Goal: Information Seeking & Learning: Learn about a topic

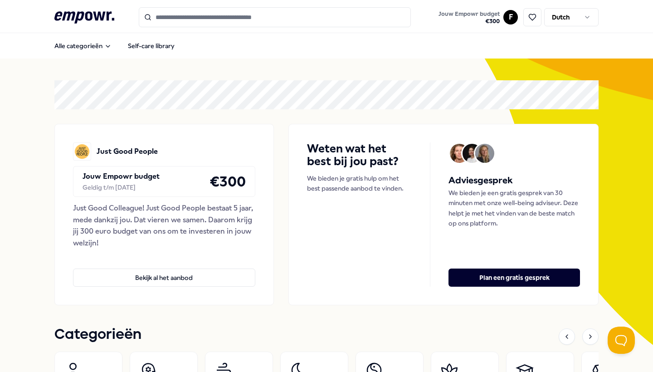
click at [165, 16] on input "Search for products, categories or subcategories" at bounding box center [275, 17] width 272 height 20
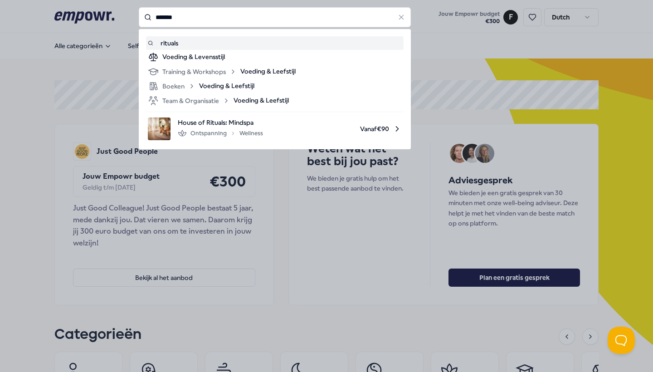
type input "*******"
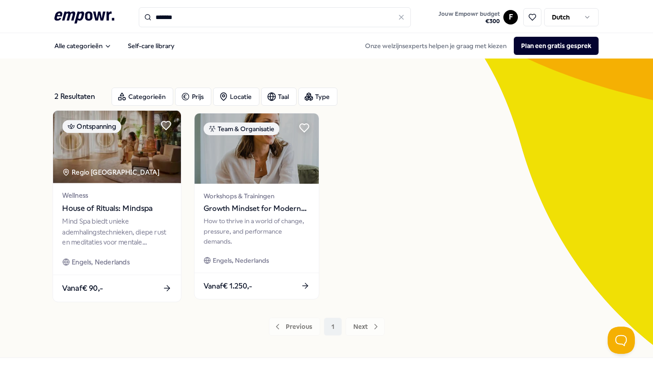
click at [121, 210] on span "House of Rituals: Mindspa" at bounding box center [116, 209] width 109 height 12
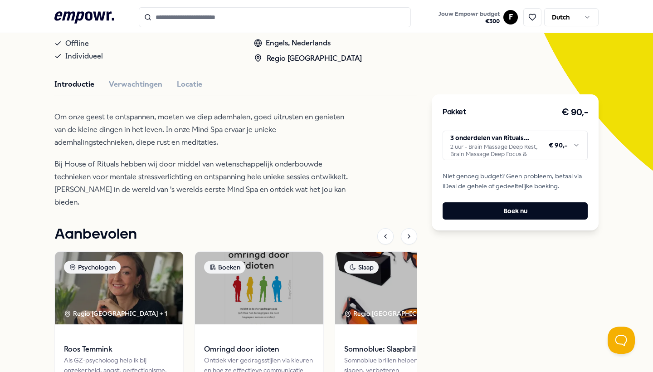
scroll to position [175, 0]
click at [143, 90] on button "Verwachtingen" at bounding box center [135, 84] width 53 height 12
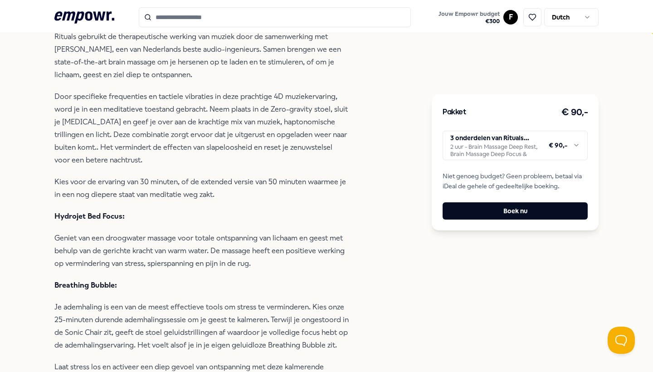
scroll to position [309, 0]
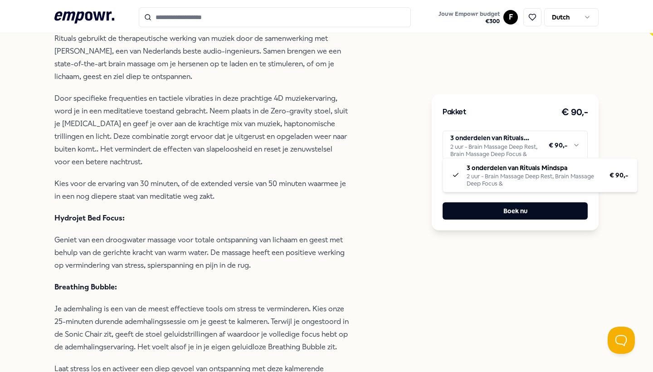
click at [504, 144] on html ".empowr-logo_svg__cls-1{fill:#03032f} Jouw Empowr budget € 300 F Dutch Alle cat…" at bounding box center [326, 186] width 653 height 372
click at [502, 83] on html ".empowr-logo_svg__cls-1{fill:#03032f} Jouw Empowr budget € 300 F Dutch Alle cat…" at bounding box center [326, 186] width 653 height 372
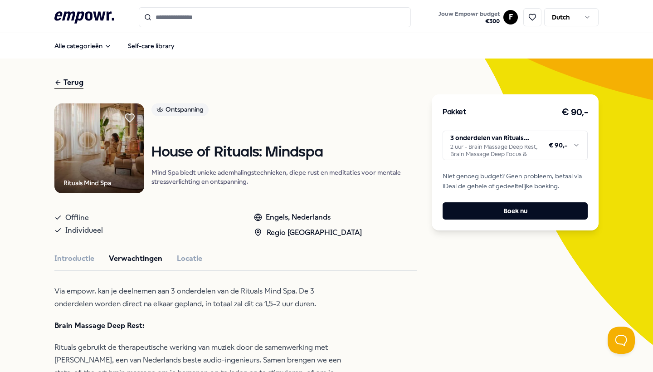
scroll to position [0, 0]
click at [270, 12] on input "Search for products, categories or subcategories" at bounding box center [275, 17] width 272 height 20
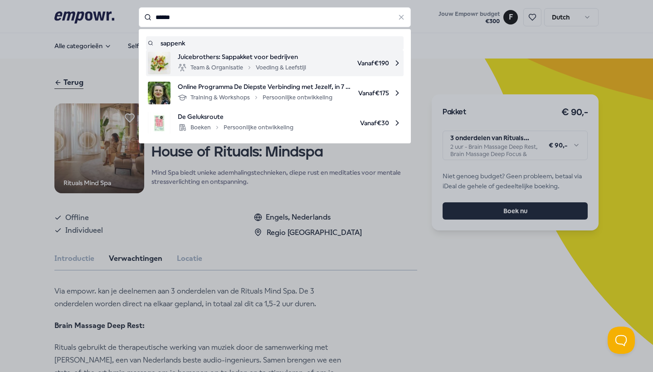
drag, startPoint x: 270, startPoint y: 16, endPoint x: 242, endPoint y: 74, distance: 64.1
click at [242, 74] on div "Juicebrothers: Sappakket voor bedrijven Team & Organisatie Voeding & Leefstijl" at bounding box center [242, 63] width 128 height 23
type input "******"
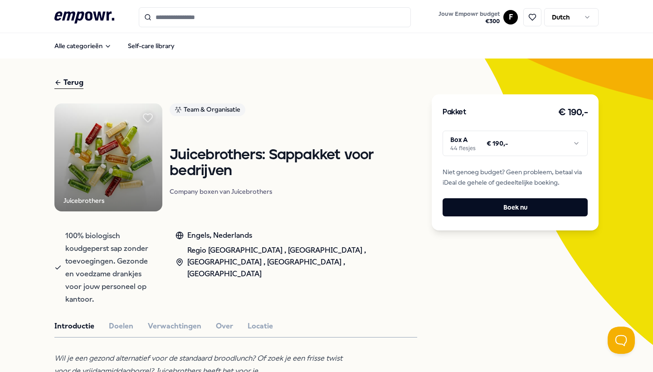
click at [170, 17] on input "Search for products, categories or subcategories" at bounding box center [275, 17] width 272 height 20
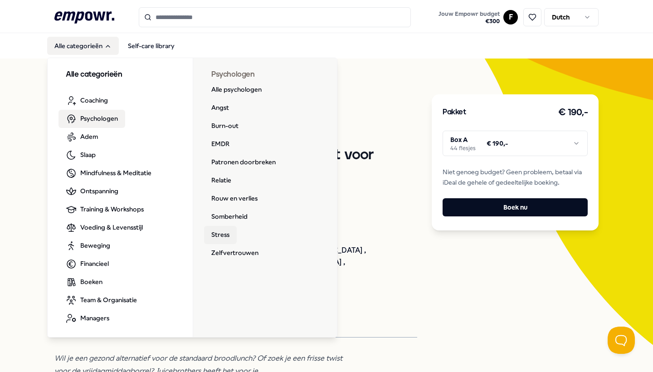
click at [230, 240] on link "Stress" at bounding box center [220, 235] width 33 height 18
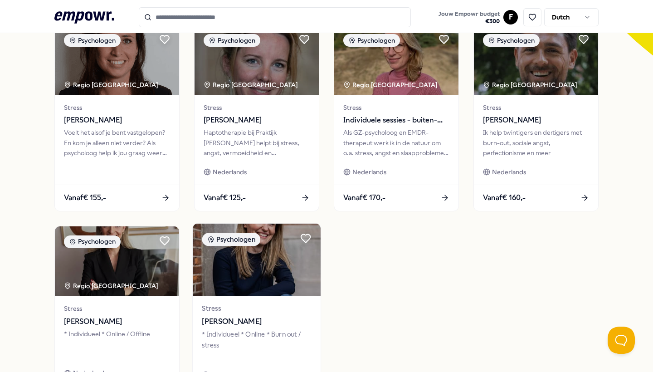
scroll to position [268, 0]
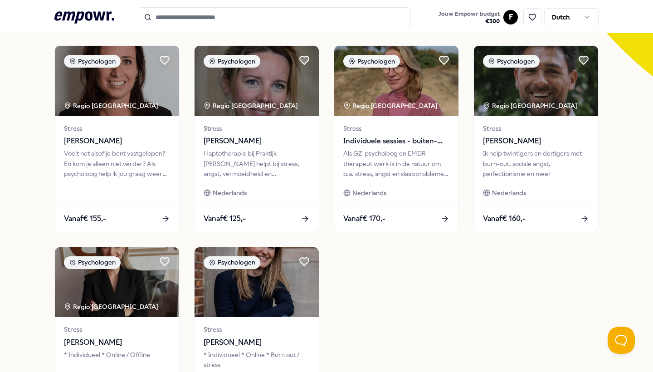
click at [179, 21] on input "Search for products, categories or subcategories" at bounding box center [275, 17] width 272 height 20
click at [102, 7] on header ".empowr-logo_svg__cls-1{fill:#03032f} Jouw Empowr budget € 300 F Dutch" at bounding box center [326, 16] width 653 height 33
click at [103, 18] on icon at bounding box center [84, 17] width 60 height 12
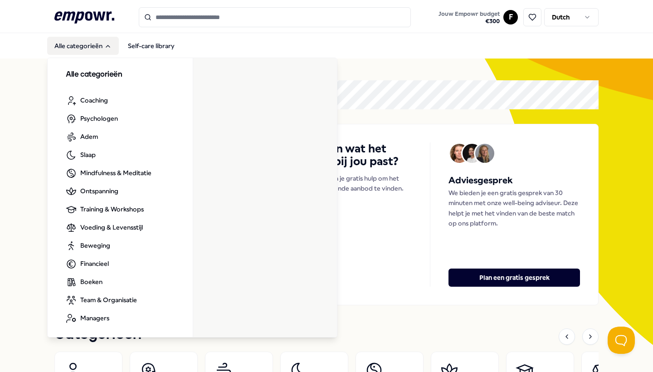
click at [94, 47] on button "Alle categorieën" at bounding box center [83, 46] width 72 height 18
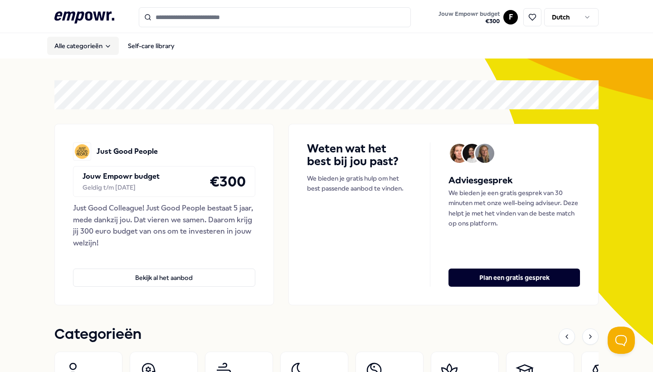
click at [94, 47] on button "Alle categorieën" at bounding box center [83, 46] width 72 height 18
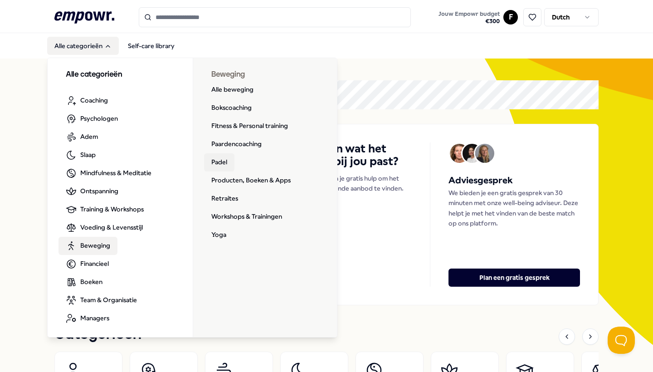
click at [225, 160] on link "Padel" at bounding box center [219, 162] width 30 height 18
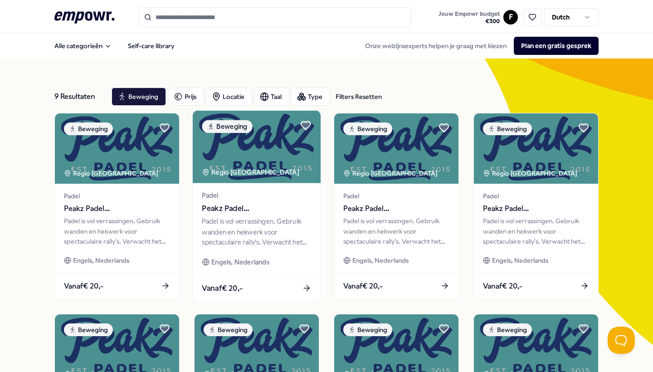
click at [252, 186] on div "Padel Peakz Padel Utrecht Padel is vol verrassingen. Gebruik wanden en hekwerk …" at bounding box center [257, 229] width 128 height 92
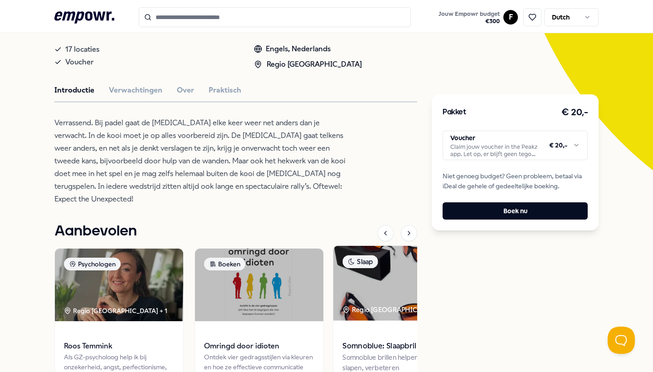
scroll to position [96, 0]
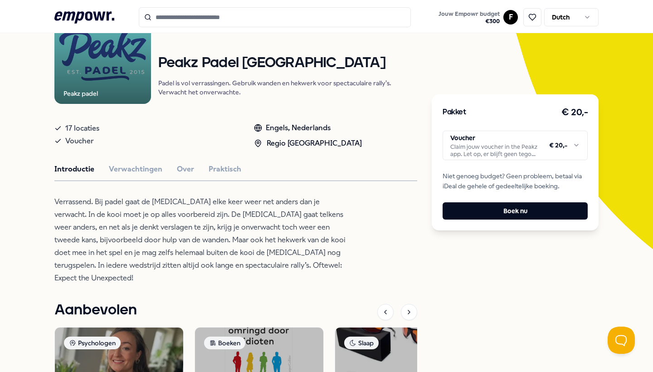
click at [475, 157] on div "Pakket € 20,- Voucher Claim jouw voucher in the Peakz app. Let op, er blijft ge…" at bounding box center [515, 162] width 167 height 136
click at [475, 151] on html ".empowr-logo_svg__cls-1{fill:#03032f} Jouw Empowr budget € 300 F Dutch Alle cat…" at bounding box center [326, 186] width 653 height 372
click at [155, 176] on html ".empowr-logo_svg__cls-1{fill:#03032f} Jouw Empowr budget € 300 F Dutch Alle cat…" at bounding box center [326, 186] width 653 height 372
click at [155, 175] on button "Verwachtingen" at bounding box center [135, 169] width 53 height 12
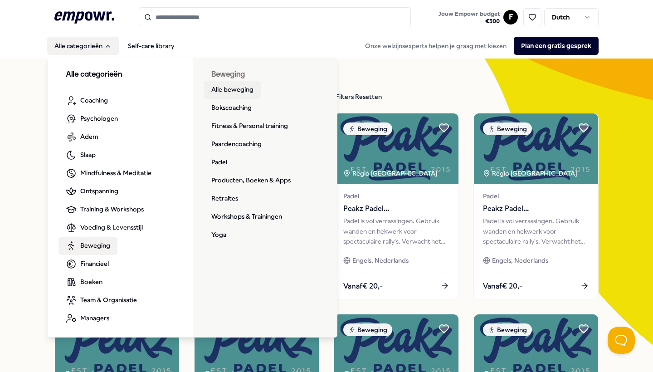
click at [228, 88] on link "Alle beweging" at bounding box center [232, 90] width 57 height 18
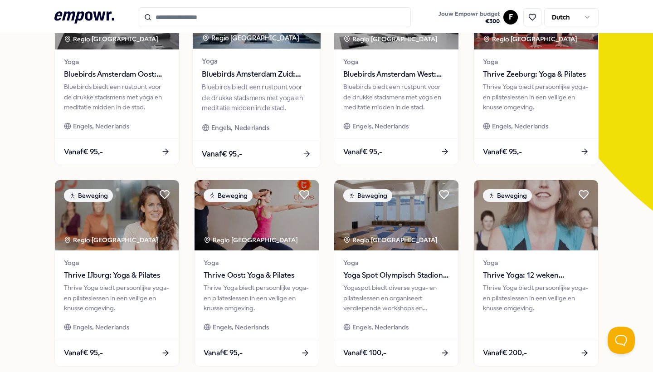
click at [240, 118] on div "Yoga Bluebirds Amsterdam Zuid: Yoga & Welzijn Bluebirds biedt een rustpunt voor…" at bounding box center [257, 94] width 128 height 92
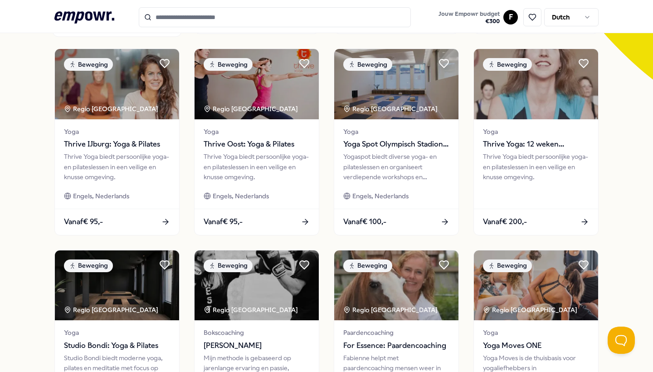
scroll to position [431, 0]
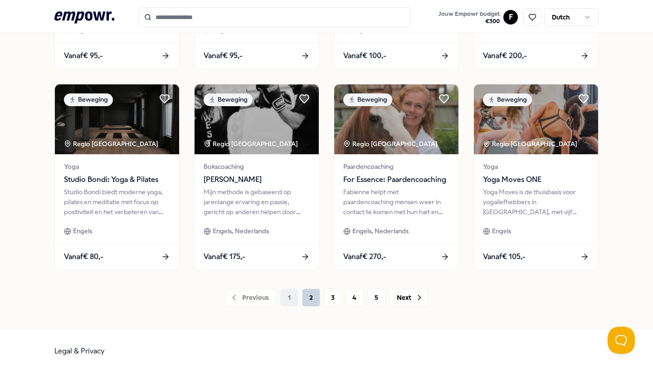
click at [313, 296] on button "2" at bounding box center [311, 297] width 18 height 18
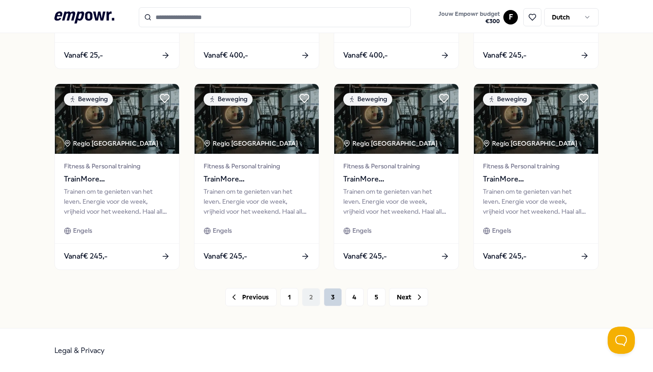
scroll to position [431, 0]
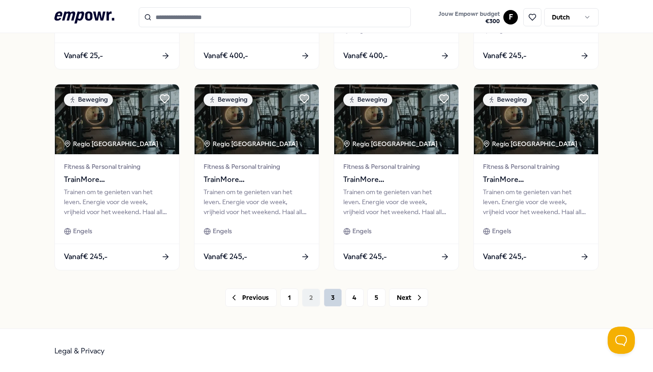
click at [329, 297] on button "3" at bounding box center [333, 297] width 18 height 18
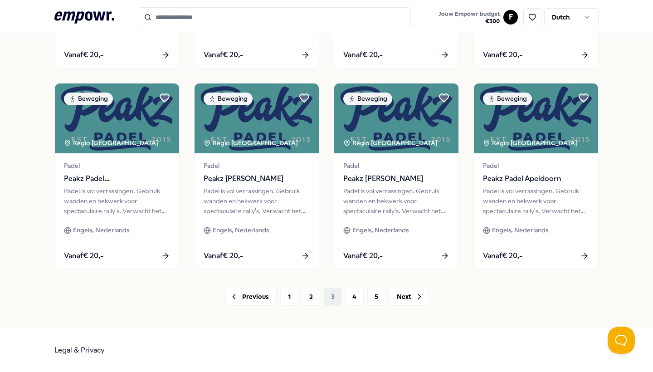
scroll to position [431, 0]
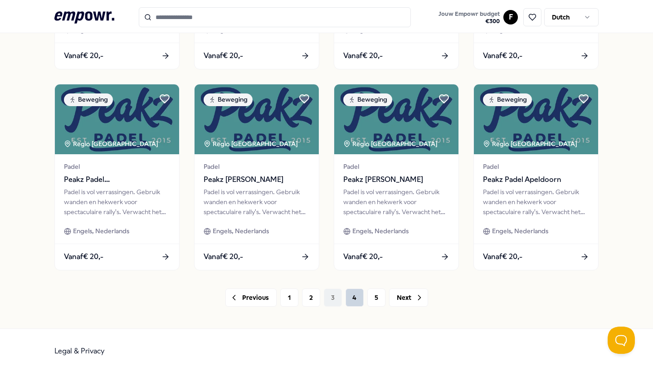
click at [353, 302] on button "4" at bounding box center [354, 297] width 18 height 18
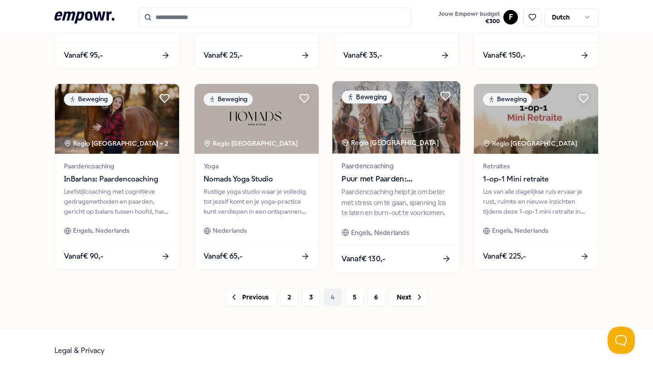
scroll to position [431, 0]
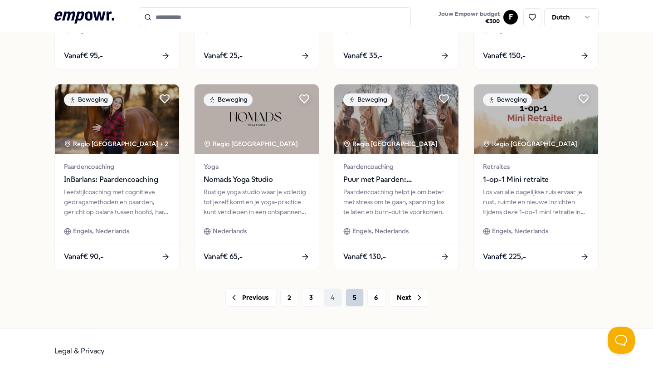
click at [351, 299] on button "5" at bounding box center [354, 297] width 18 height 18
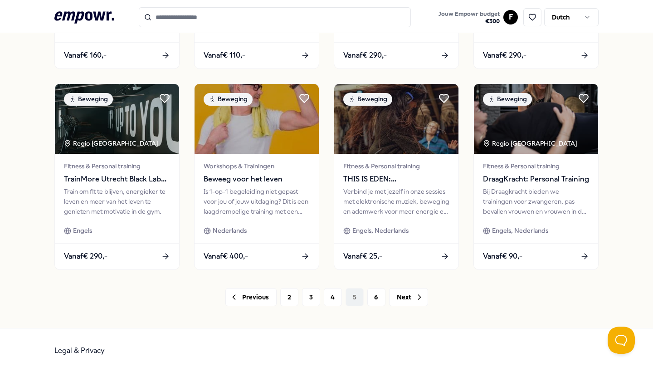
scroll to position [431, 0]
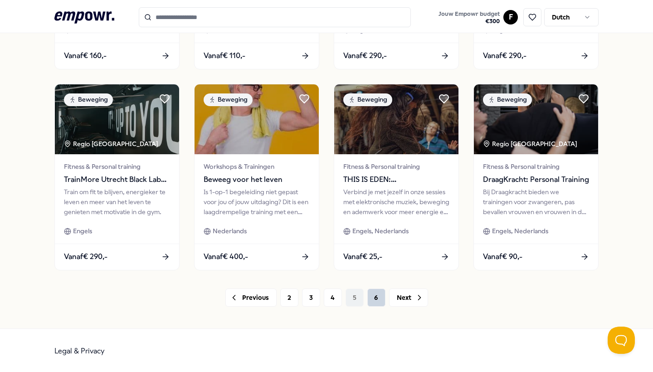
click at [379, 297] on button "6" at bounding box center [376, 297] width 18 height 18
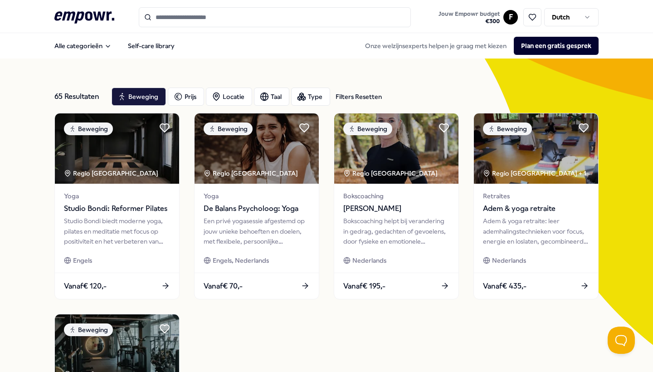
click at [186, 16] on input "Search for products, categories or subcategories" at bounding box center [275, 17] width 272 height 20
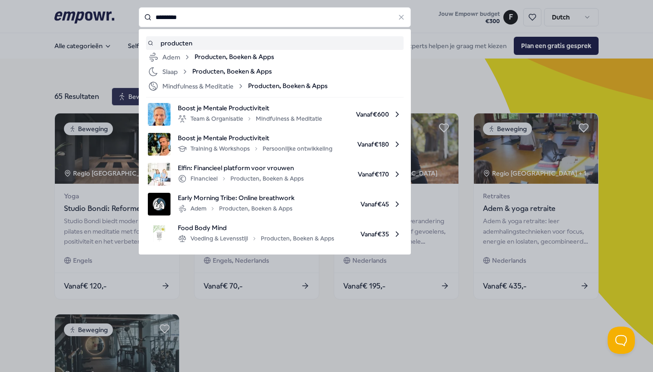
type input "*********"
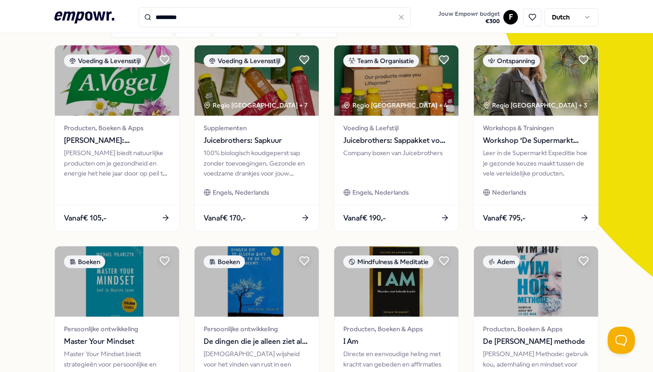
scroll to position [66, 0]
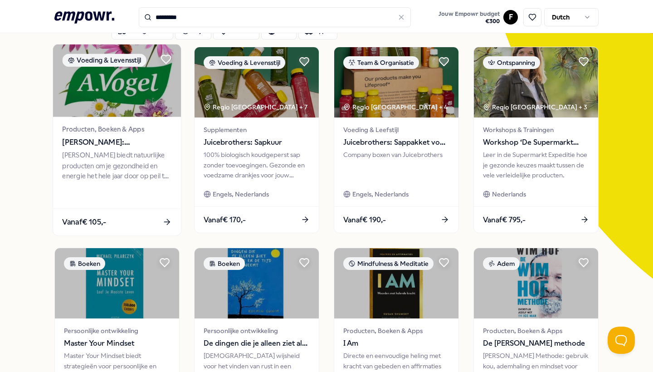
click at [127, 92] on img at bounding box center [117, 80] width 128 height 73
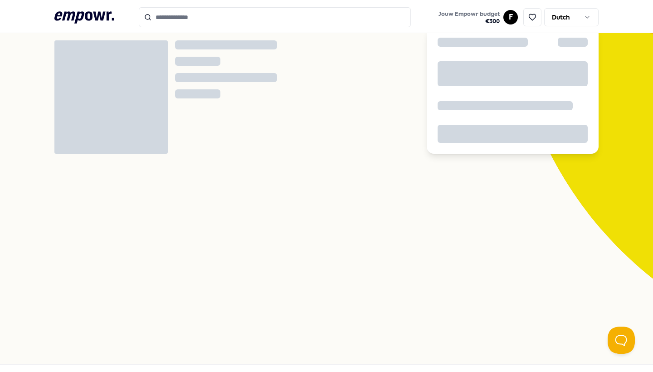
scroll to position [58, 0]
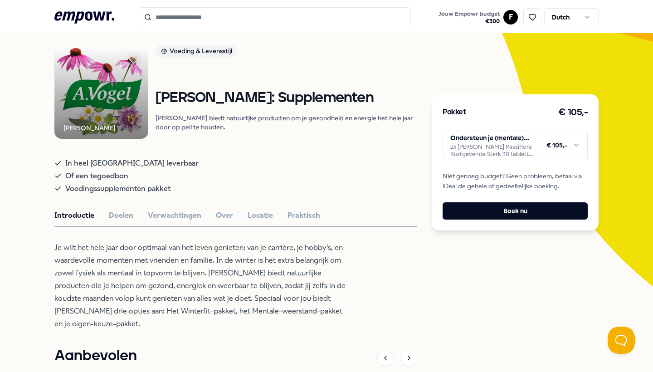
click at [509, 131] on html ".empowr-logo_svg__cls-1{fill:#03032f} Jouw Empowr budget € 300 F Dutch Alle cat…" at bounding box center [326, 186] width 653 height 372
click at [199, 13] on html ".empowr-logo_svg__cls-1{fill:#03032f} Jouw Empowr budget € 300 F Dutch Alle cat…" at bounding box center [326, 186] width 653 height 372
click at [76, 24] on icon ".empowr-logo_svg__cls-1{fill:#03032f}" at bounding box center [84, 17] width 60 height 17
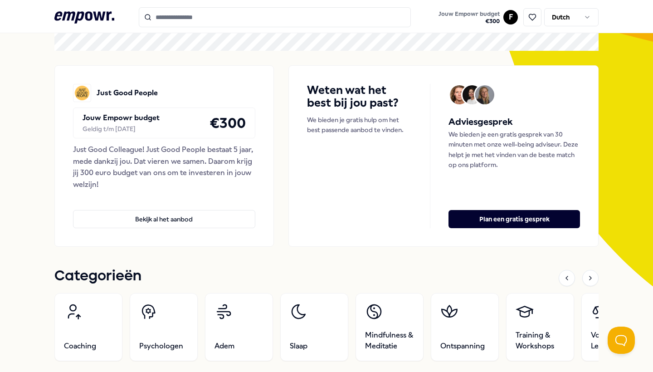
click at [173, 11] on input "Search for products, categories or subcategories" at bounding box center [275, 17] width 272 height 20
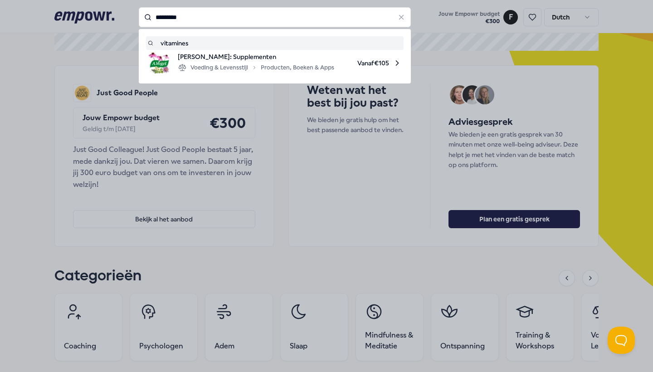
type input "*********"
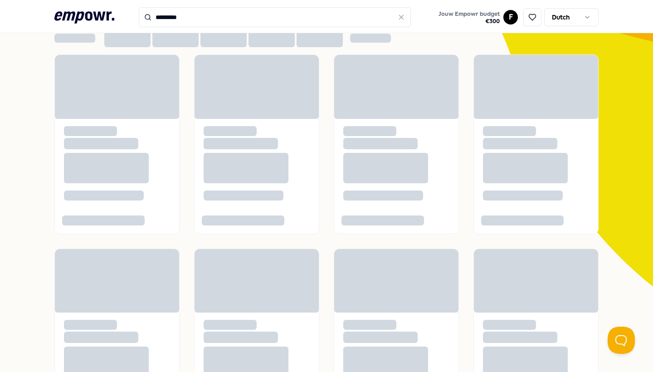
scroll to position [30, 0]
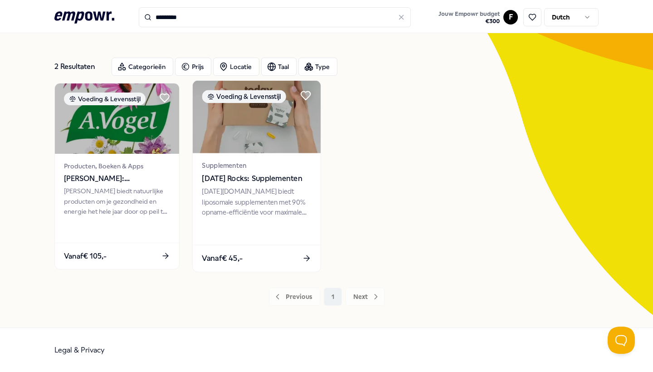
click at [230, 187] on div "[DATE][DOMAIN_NAME] biedt liposomale supplementen met 90% opname-efficiëntie vo…" at bounding box center [256, 201] width 109 height 31
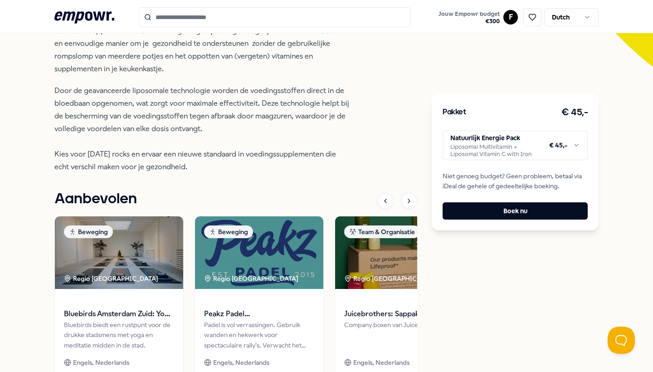
scroll to position [354, 0]
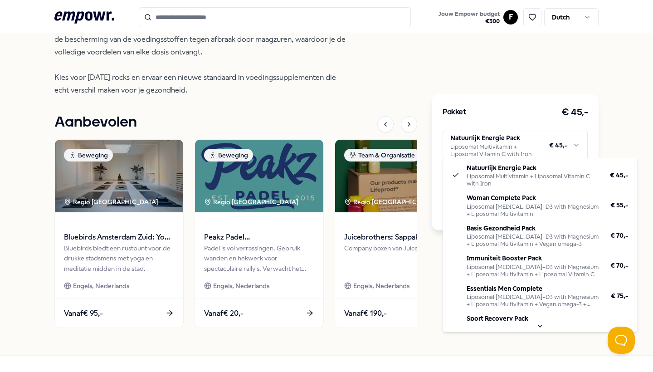
click at [511, 145] on html ".empowr-logo_svg__cls-1{fill:#03032f} Jouw Empowr budget € 300 F Dutch Alle cat…" at bounding box center [326, 186] width 653 height 372
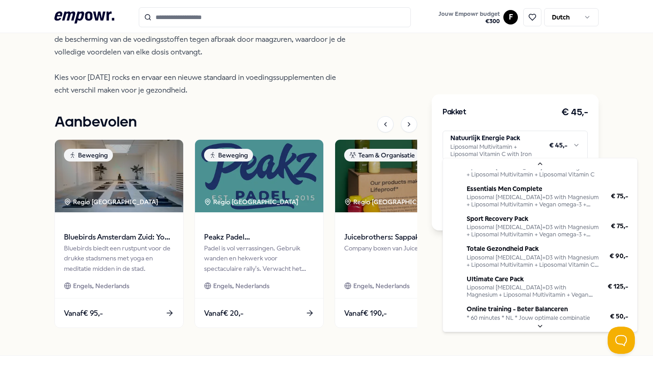
scroll to position [92, 0]
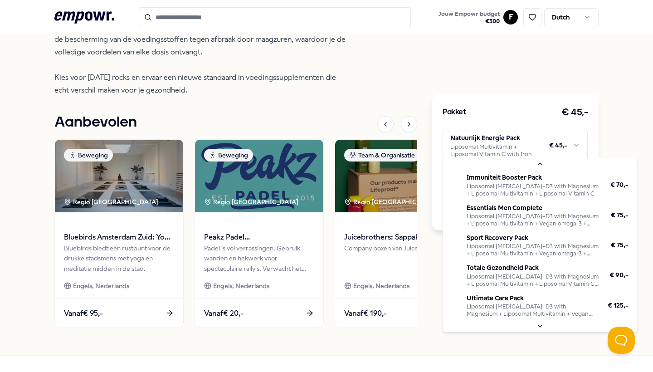
click at [397, 344] on html ".empowr-logo_svg__cls-1{fill:#03032f} Jouw Empowr budget € 300 F Dutch Alle cat…" at bounding box center [326, 186] width 653 height 372
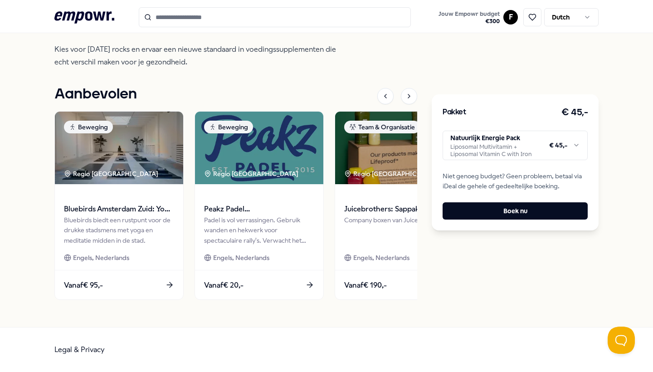
scroll to position [121, 0]
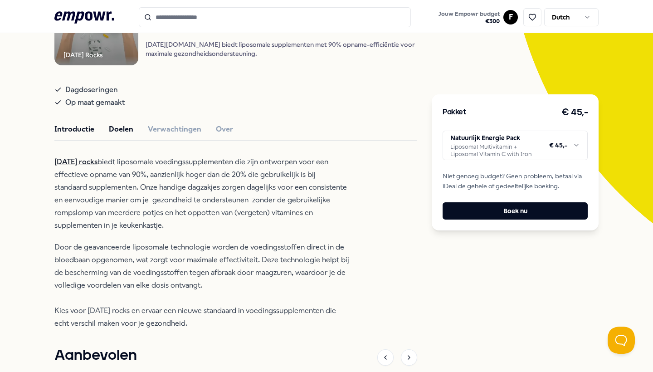
click at [117, 135] on button "Doelen" at bounding box center [121, 129] width 24 height 12
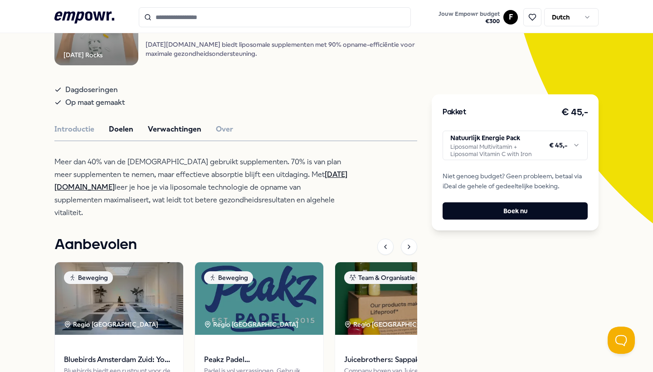
click at [148, 135] on button "Verwachtingen" at bounding box center [174, 129] width 53 height 12
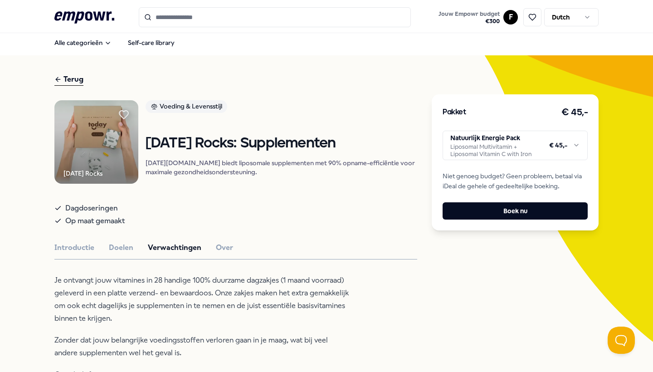
scroll to position [0, 0]
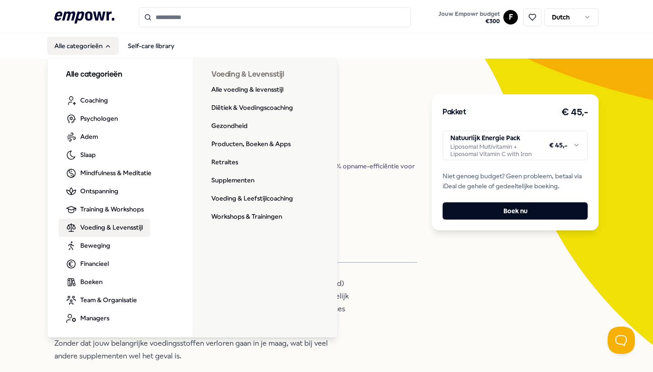
click at [110, 228] on span "Voeding & Levensstijl" at bounding box center [111, 227] width 63 height 10
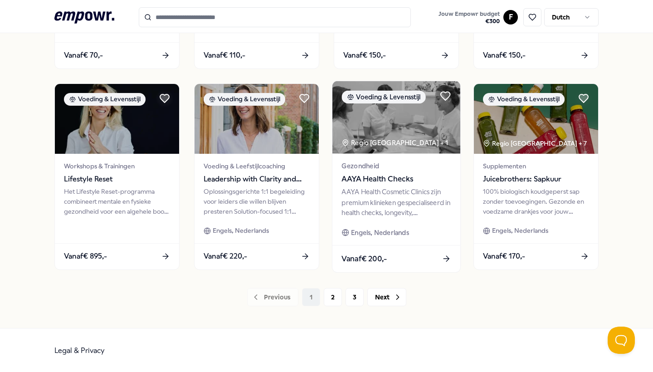
scroll to position [431, 0]
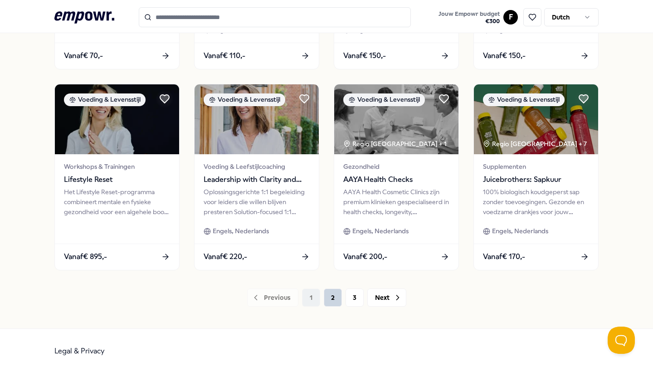
click at [331, 290] on button "2" at bounding box center [333, 297] width 18 height 18
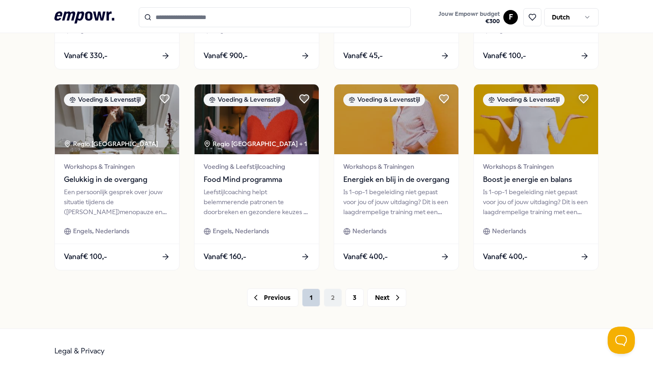
click at [311, 300] on button "1" at bounding box center [311, 297] width 18 height 18
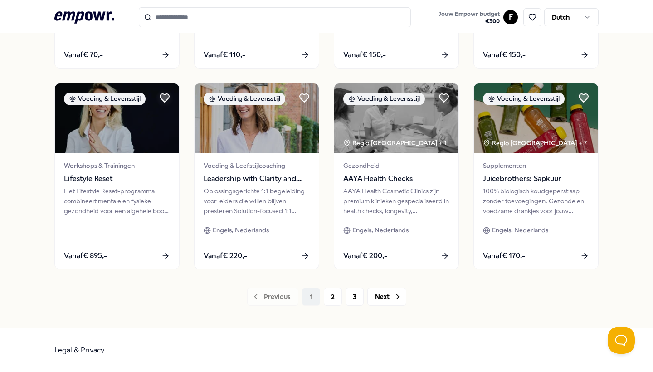
scroll to position [431, 0]
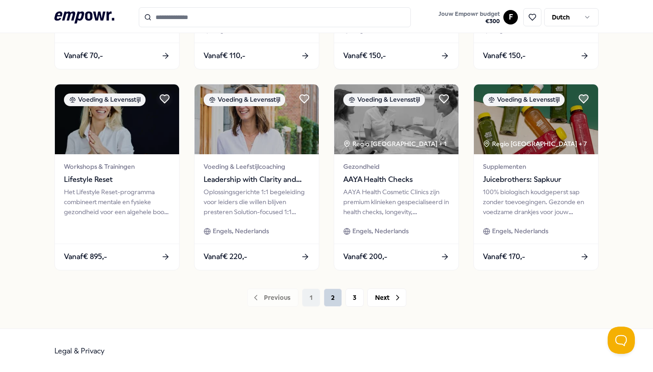
click at [330, 305] on button "2" at bounding box center [333, 297] width 18 height 18
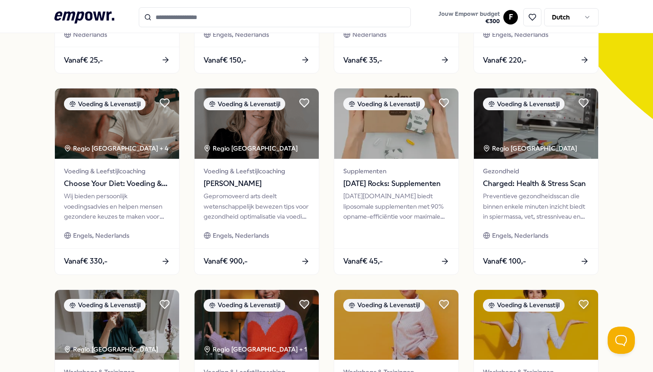
scroll to position [225, 0]
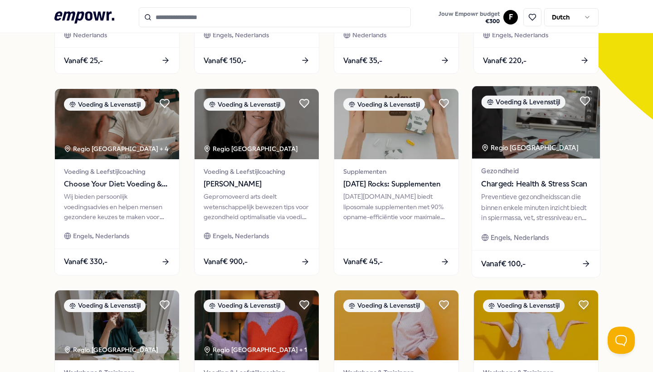
click at [566, 210] on div "Preventieve gezondheidsscan die binnen enkele minuten inzicht biedt in spiermas…" at bounding box center [535, 207] width 109 height 31
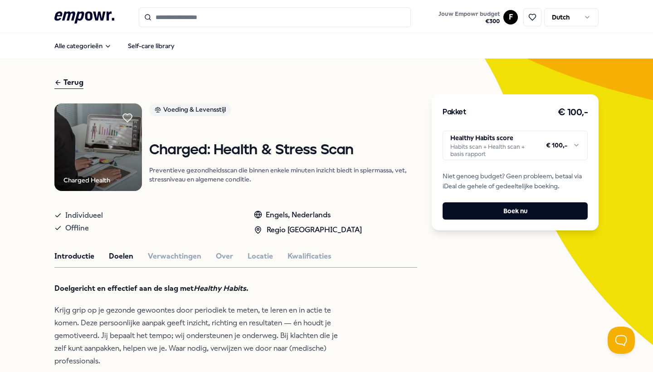
click at [126, 262] on button "Doelen" at bounding box center [121, 256] width 24 height 12
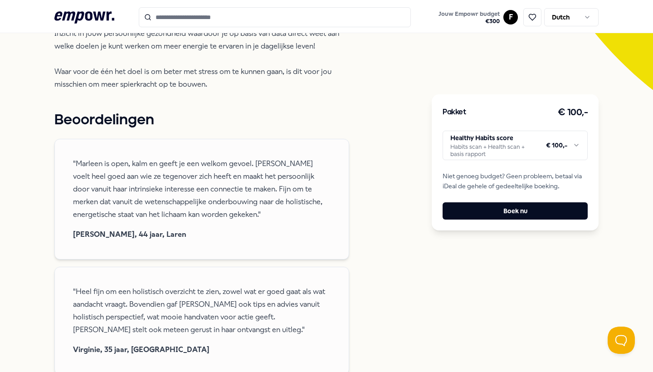
scroll to position [146, 0]
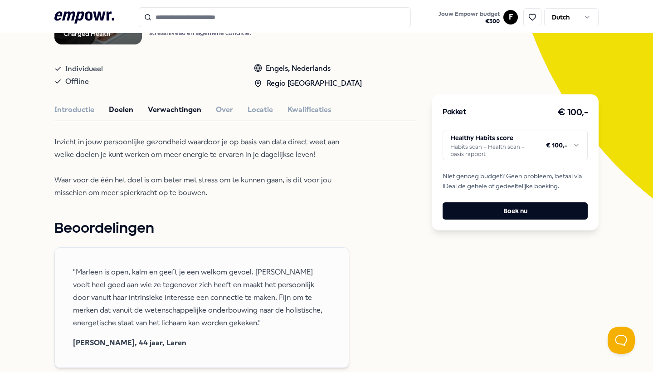
click at [182, 116] on button "Verwachtingen" at bounding box center [174, 110] width 53 height 12
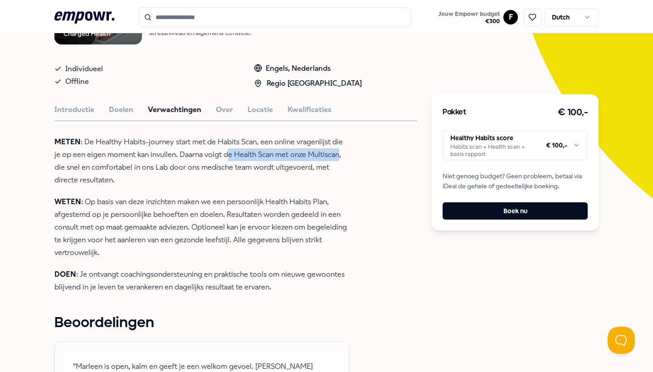
drag, startPoint x: 221, startPoint y: 165, endPoint x: 331, endPoint y: 163, distance: 110.6
click at [331, 163] on p "METEN : De Healthy Habits-journey start met de Habits Scan, een online vragenli…" at bounding box center [201, 161] width 295 height 51
copy p "e Health Scan met onze Multiscan"
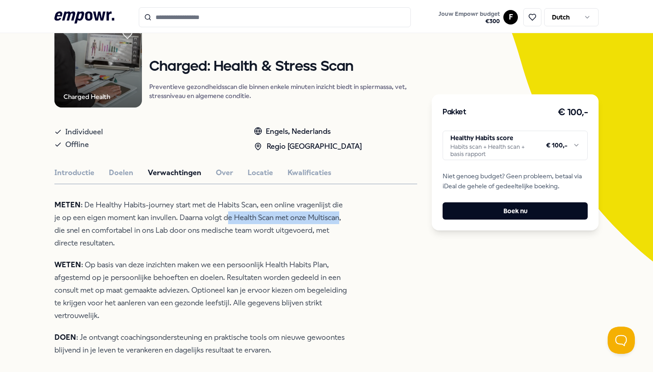
scroll to position [84, 0]
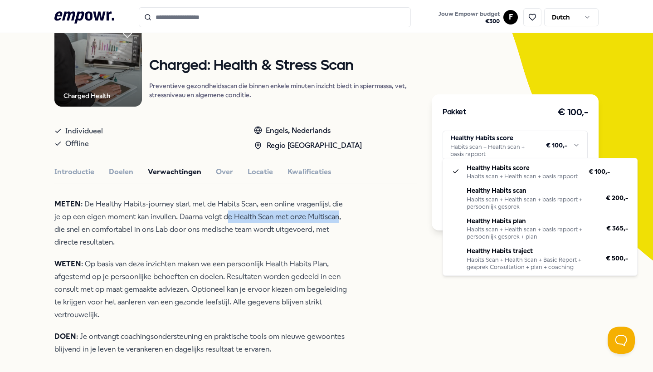
click at [501, 139] on html ".empowr-logo_svg__cls-1{fill:#03032f} Jouw Empowr budget € 300 F Dutch Alle cat…" at bounding box center [326, 186] width 653 height 372
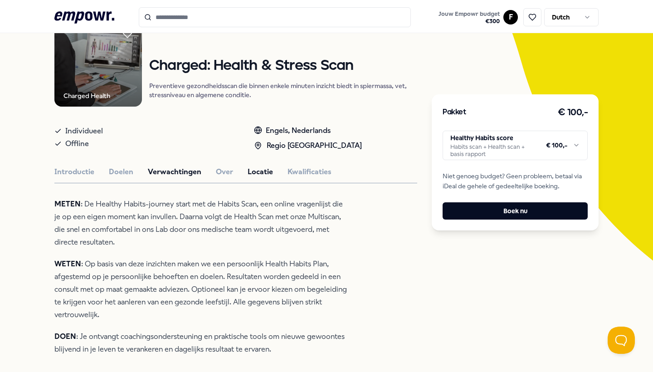
click at [261, 178] on button "Locatie" at bounding box center [259, 172] width 25 height 12
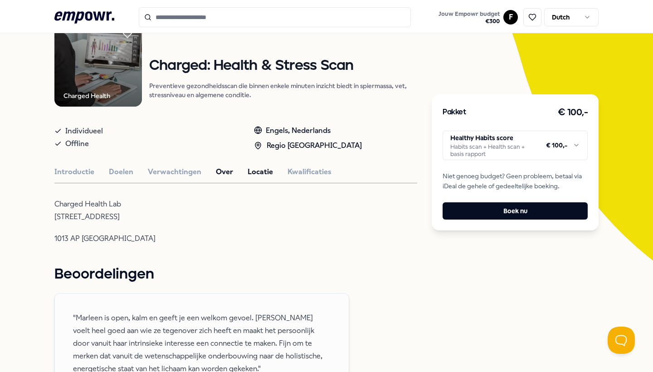
click at [219, 178] on button "Over" at bounding box center [224, 172] width 17 height 12
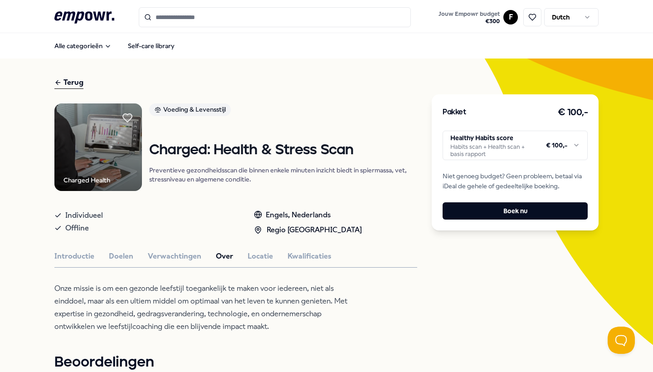
scroll to position [0, 0]
click at [530, 22] on button at bounding box center [532, 17] width 18 height 18
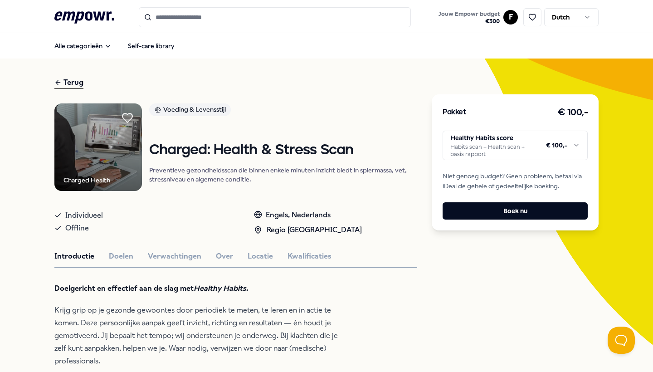
click at [132, 121] on icon at bounding box center [127, 117] width 10 height 9
click at [63, 83] on div "Terug" at bounding box center [68, 83] width 29 height 12
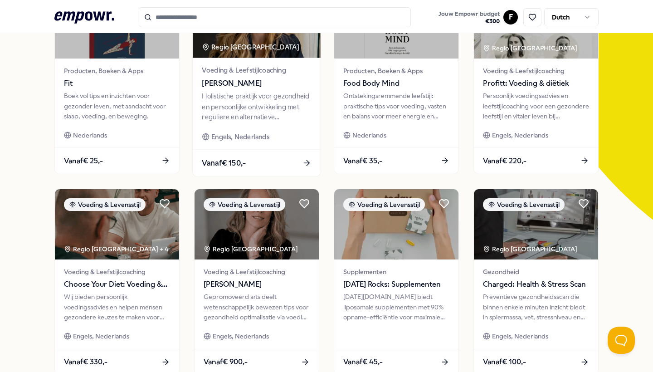
scroll to position [126, 0]
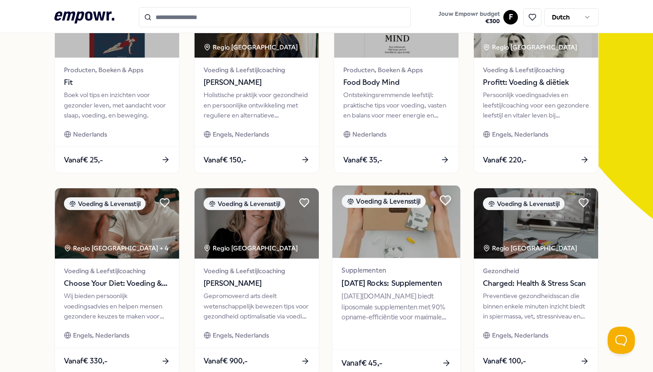
click at [444, 198] on icon at bounding box center [445, 200] width 10 height 9
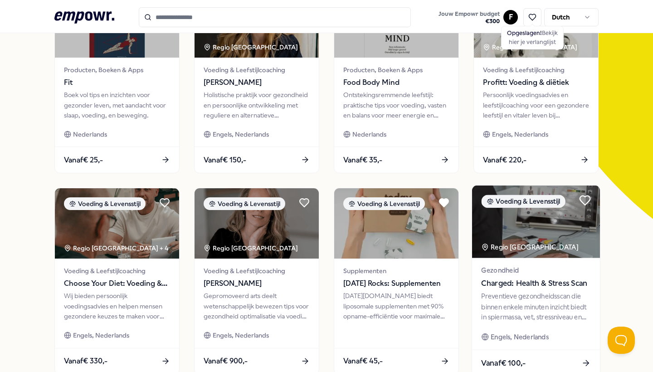
click at [587, 198] on icon at bounding box center [585, 200] width 10 height 9
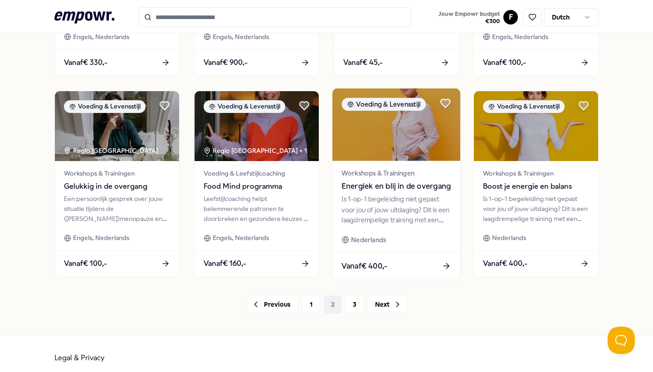
scroll to position [422, 0]
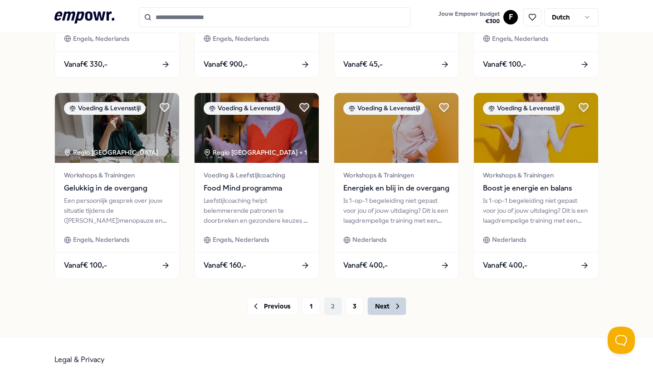
click at [369, 303] on button "Next" at bounding box center [386, 306] width 39 height 18
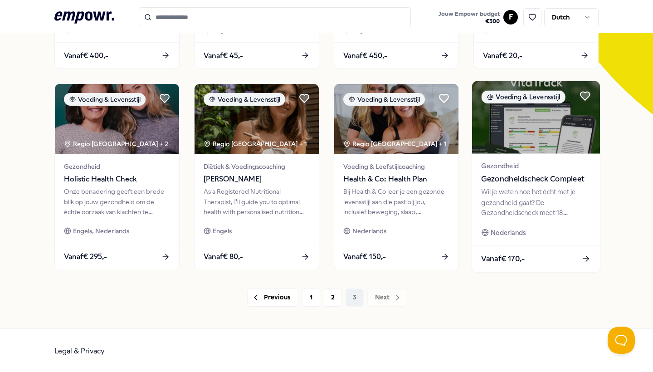
click at [518, 162] on span "Gezondheid" at bounding box center [535, 166] width 109 height 10
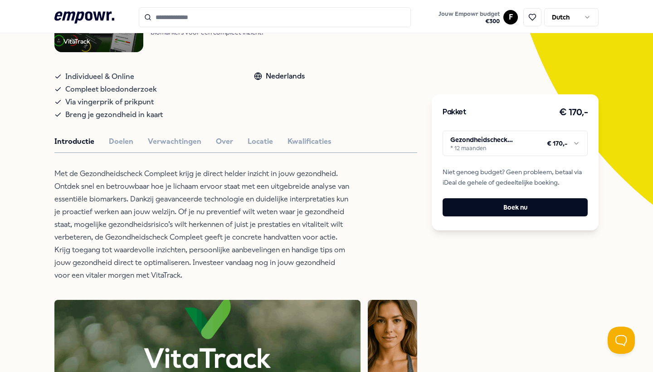
scroll to position [142, 0]
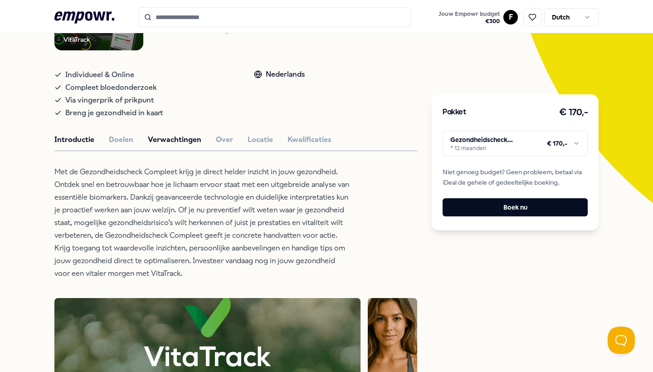
click at [161, 145] on button "Verwachtingen" at bounding box center [174, 140] width 53 height 12
